Goal: Task Accomplishment & Management: Use online tool/utility

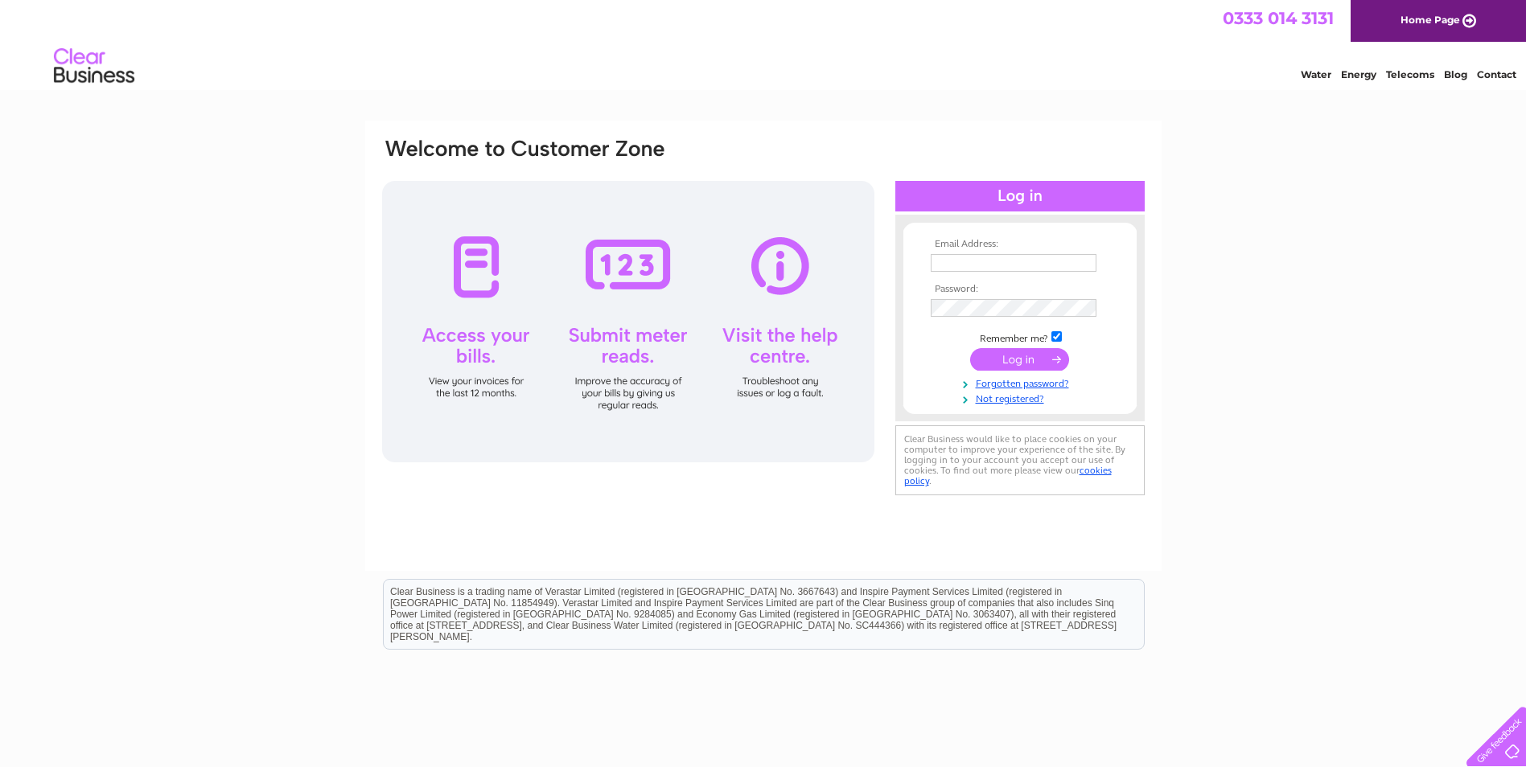
type input "swatson5@sky.com"
click at [1028, 359] on input "submit" at bounding box center [1019, 359] width 99 height 23
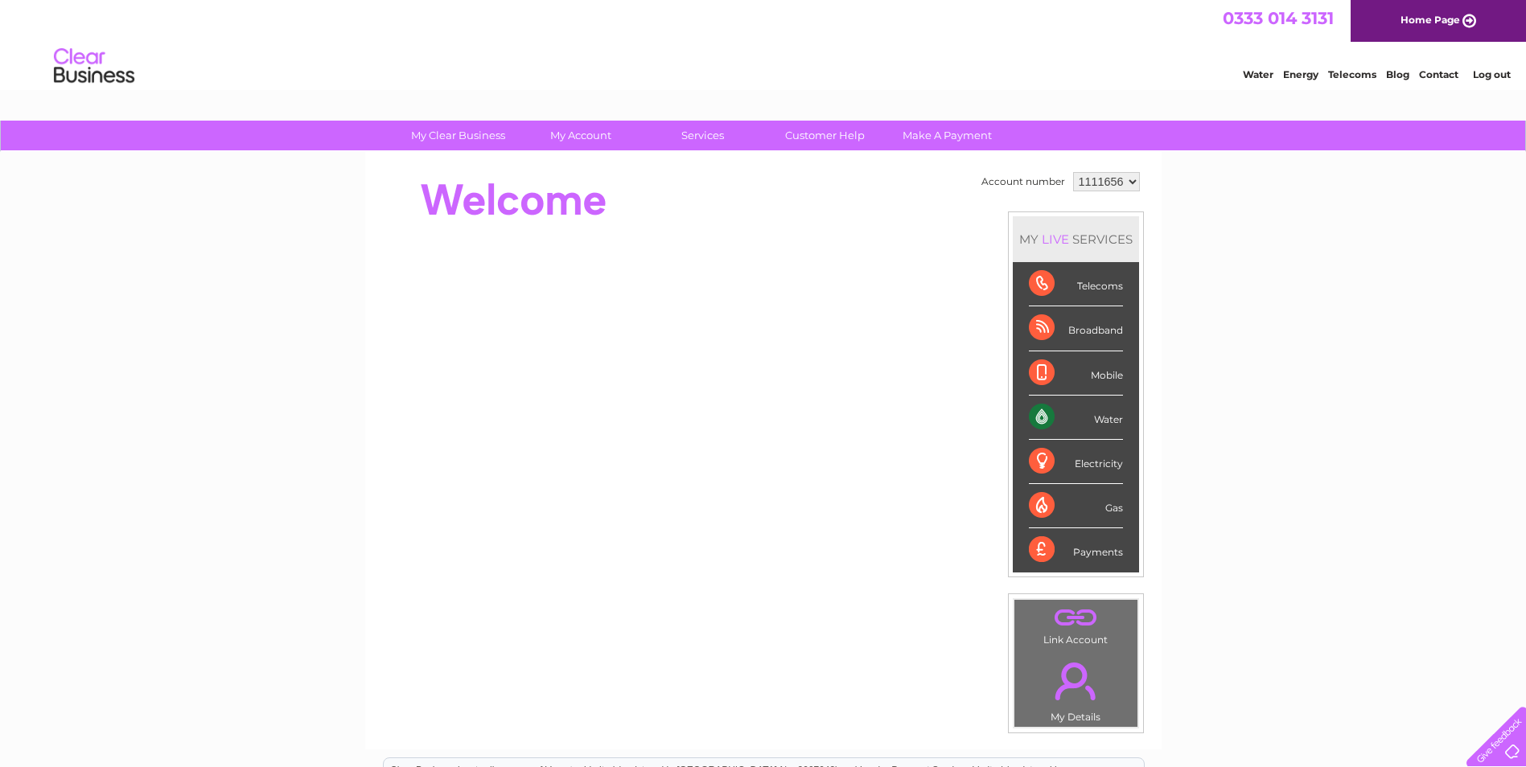
click at [1076, 419] on div "Water" at bounding box center [1076, 418] width 94 height 44
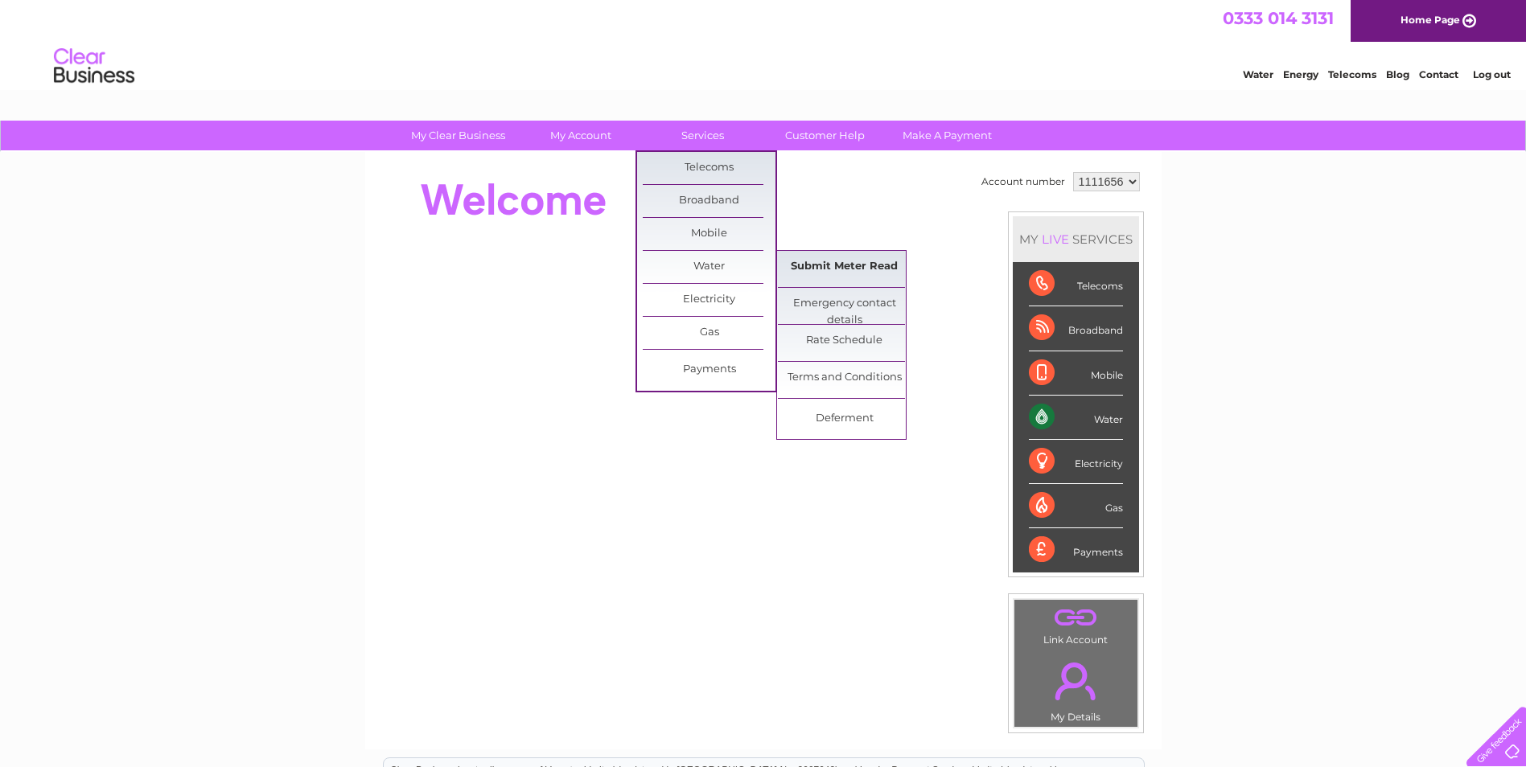
click at [828, 262] on link "Submit Meter Read" at bounding box center [844, 267] width 133 height 32
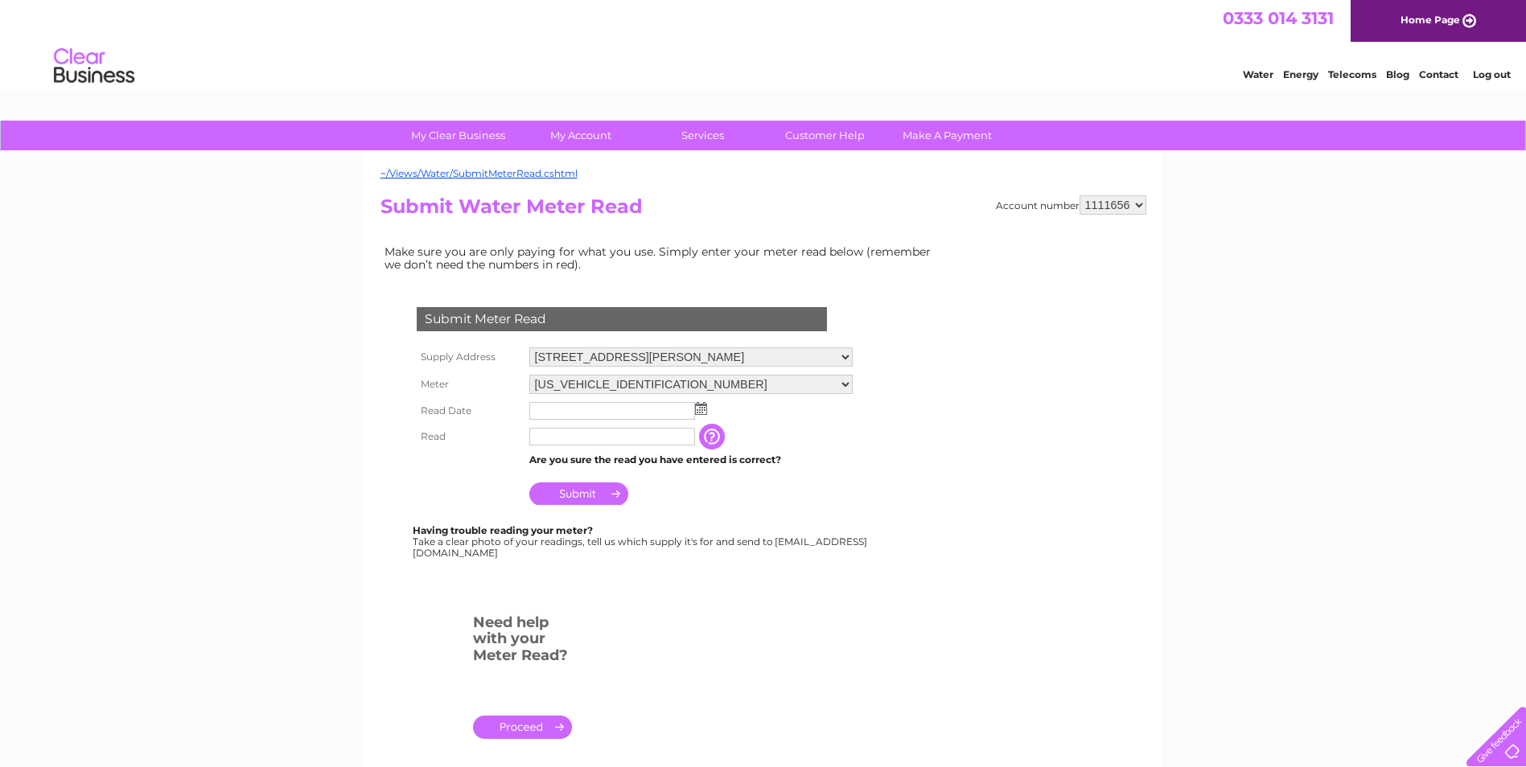
click at [701, 411] on img at bounding box center [701, 408] width 12 height 13
click at [549, 437] on span "Prev" at bounding box center [543, 434] width 13 height 13
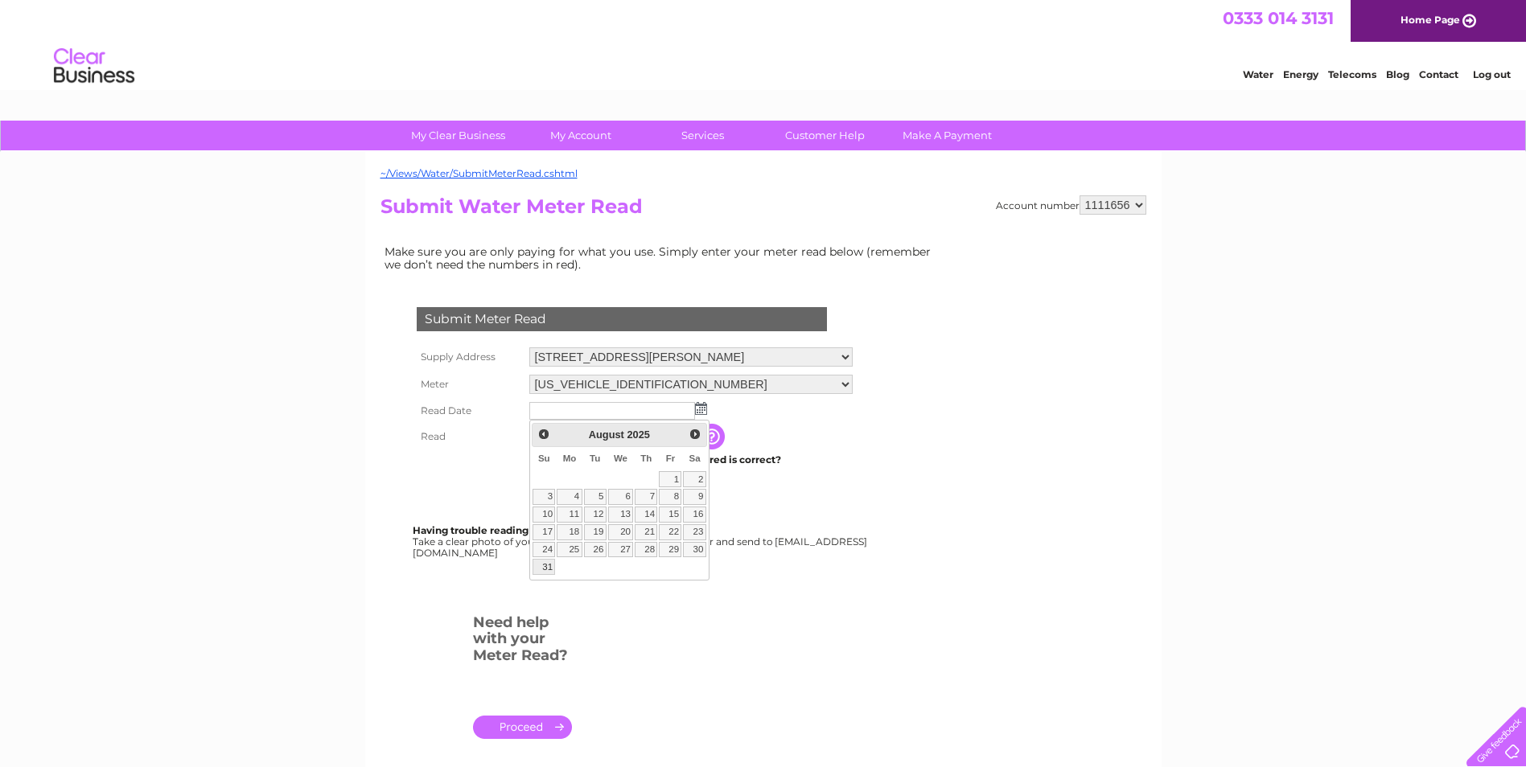
click at [549, 569] on link "31" at bounding box center [543, 567] width 23 height 16
type input "2025/08/31"
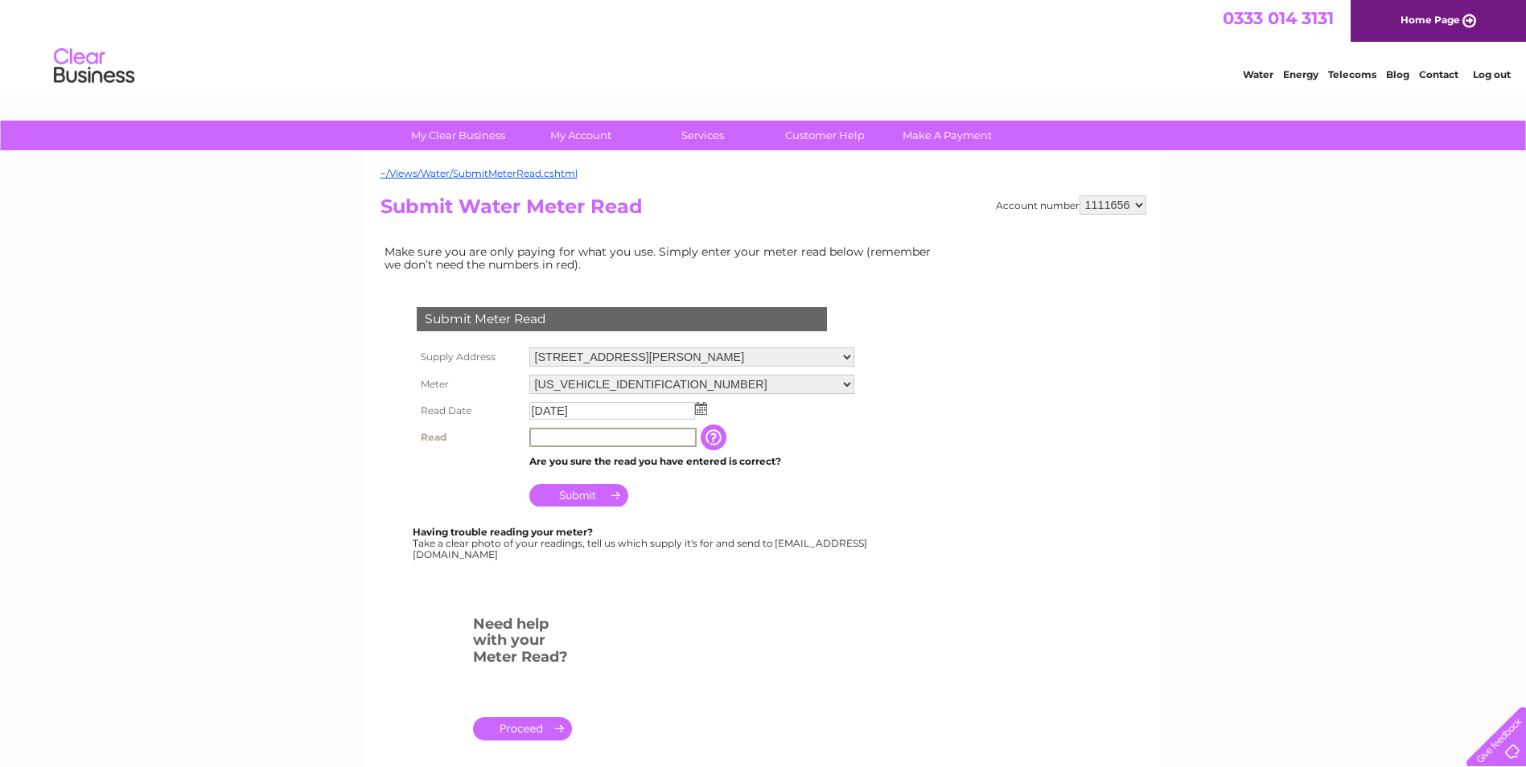
click at [549, 436] on input "text" at bounding box center [612, 437] width 167 height 19
type input "24246"
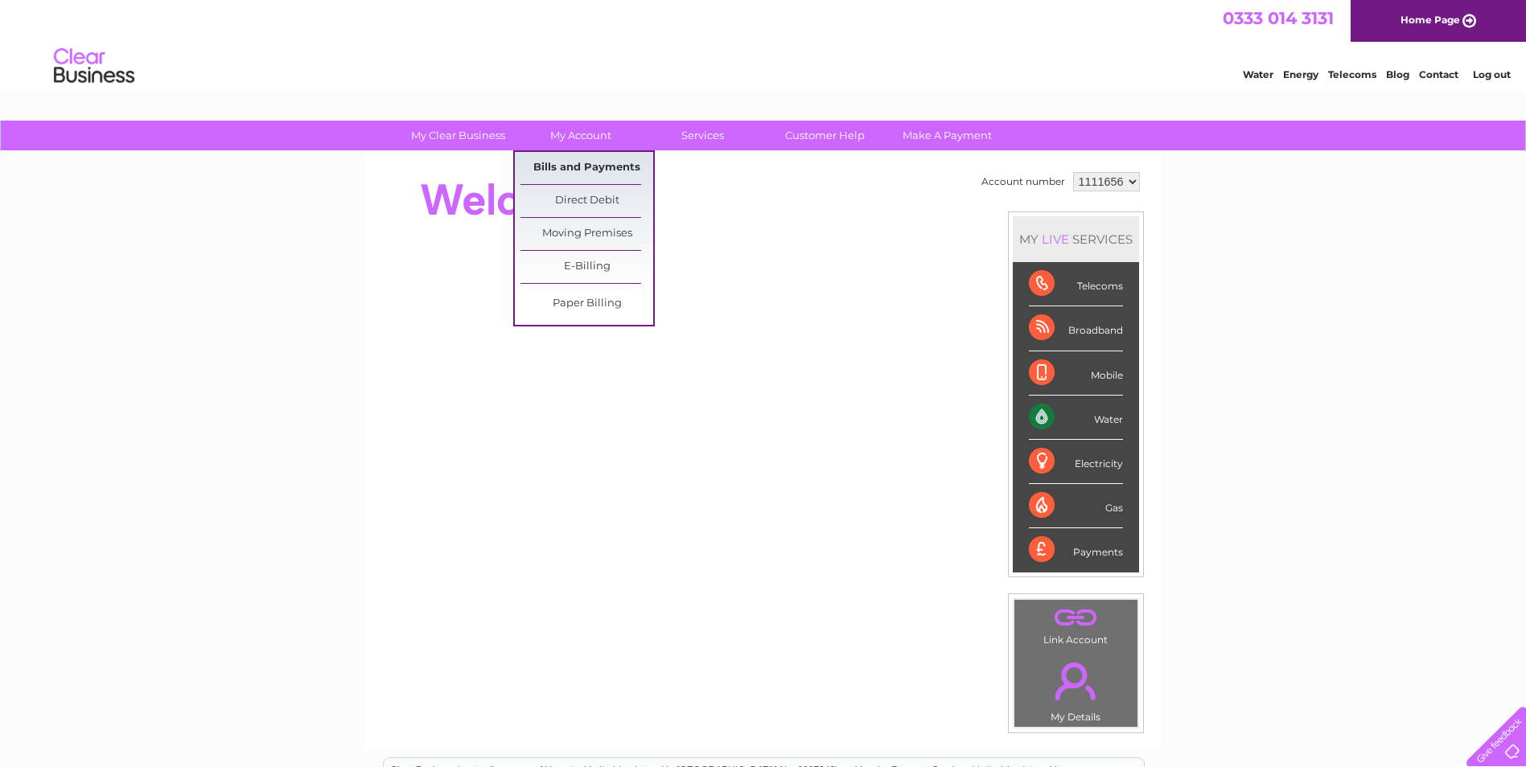
click at [582, 169] on link "Bills and Payments" at bounding box center [586, 168] width 133 height 32
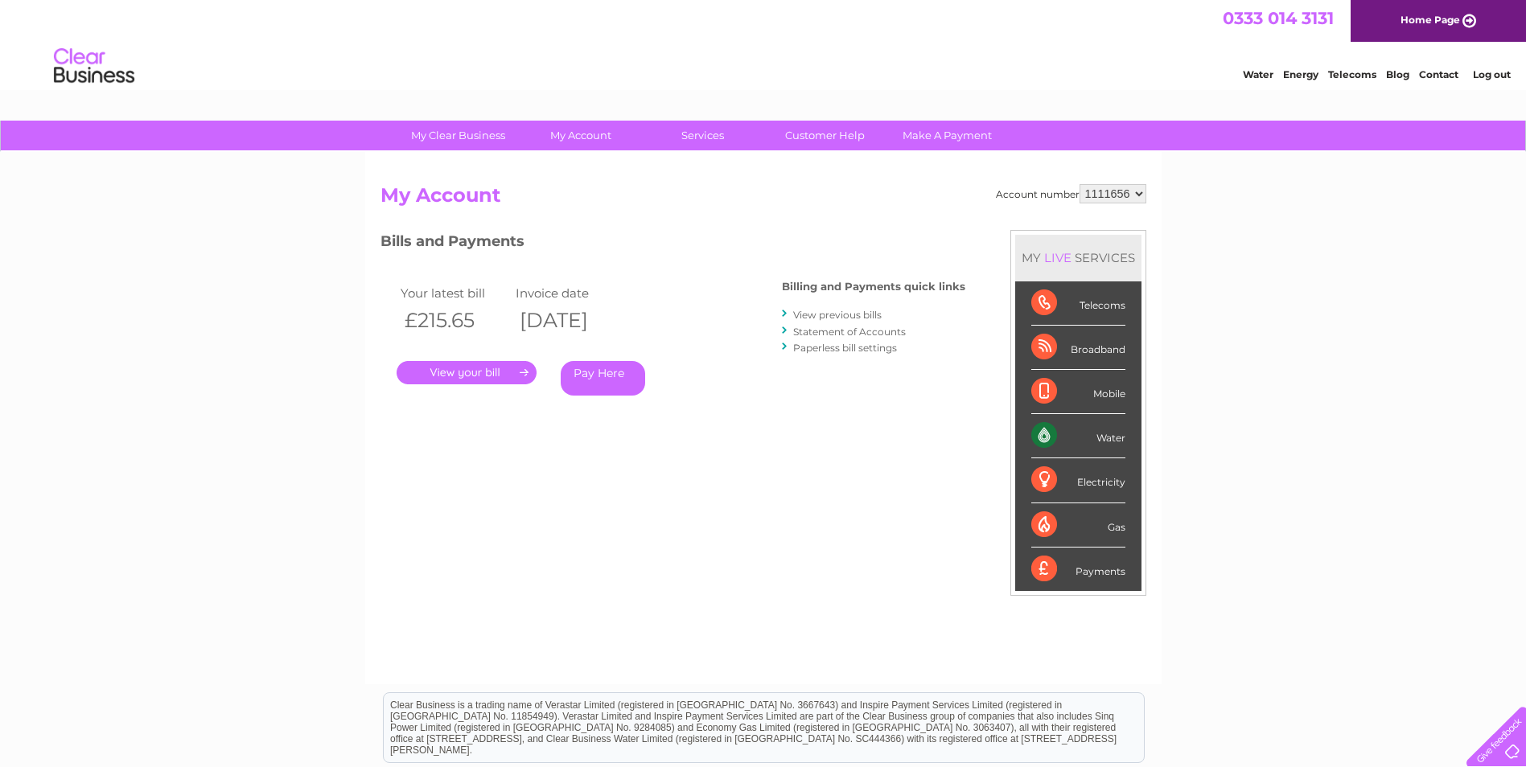
click at [499, 375] on link "." at bounding box center [467, 372] width 140 height 23
